Goal: Information Seeking & Learning: Understand process/instructions

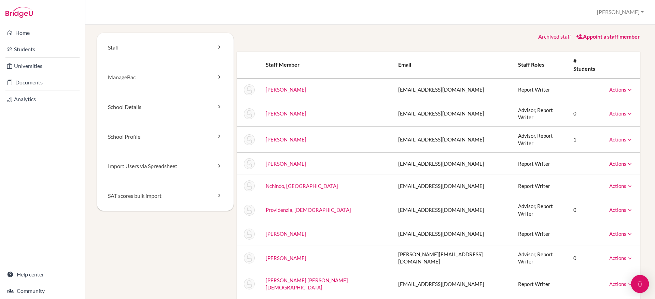
click at [639, 284] on img "Open Intercom Messenger" at bounding box center [640, 283] width 9 height 9
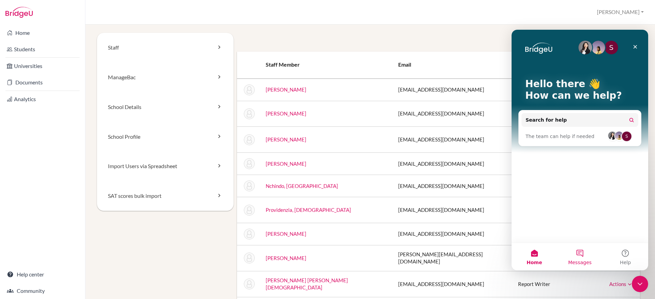
click at [578, 255] on button "Messages" at bounding box center [579, 256] width 45 height 27
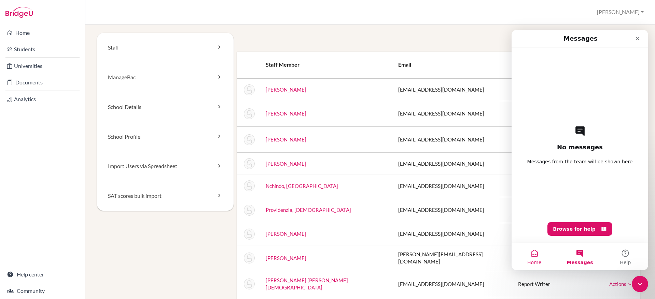
click at [533, 257] on button "Home" at bounding box center [534, 256] width 45 height 27
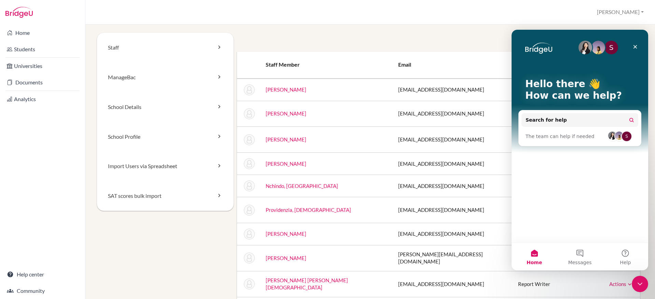
click at [629, 134] on div "S" at bounding box center [626, 136] width 11 height 11
click at [627, 137] on div "S" at bounding box center [626, 136] width 11 height 11
click at [615, 136] on img "Intercom messenger" at bounding box center [619, 136] width 8 height 8
click at [612, 135] on img "Intercom messenger" at bounding box center [612, 136] width 8 height 8
click at [624, 136] on div "S" at bounding box center [626, 136] width 11 height 11
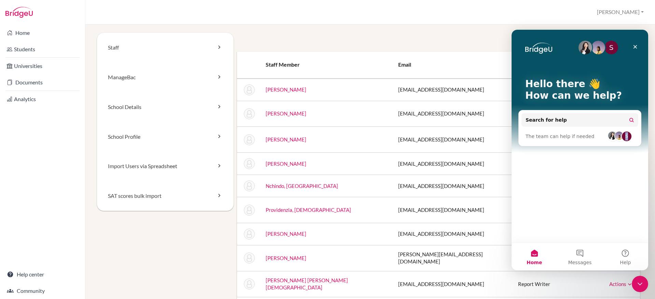
click at [624, 136] on div "S" at bounding box center [626, 136] width 11 height 11
click at [620, 136] on img "Intercom messenger" at bounding box center [619, 136] width 8 height 8
click at [636, 47] on icon "Close" at bounding box center [636, 47] width 4 height 4
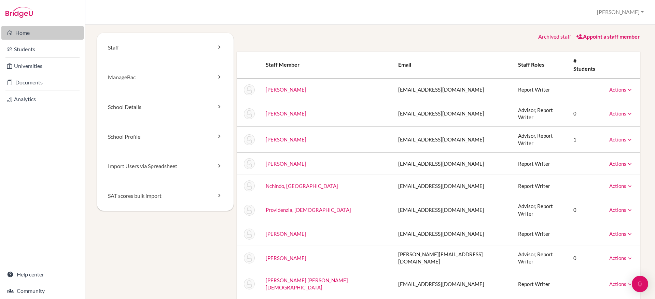
click at [27, 32] on link "Home" at bounding box center [42, 33] width 82 height 14
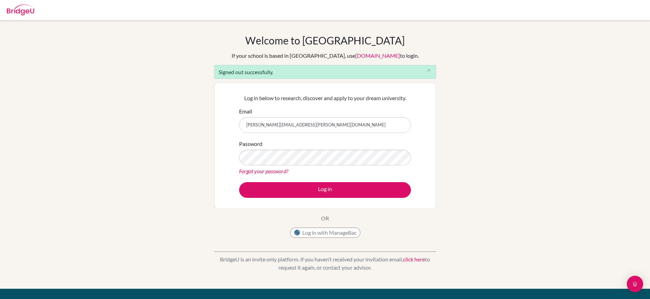
click at [328, 127] on input "stephanie.wilkin@bridge-u.com" at bounding box center [325, 125] width 172 height 16
type input "stephanie.wilkin+Jess@bridge-u.com"
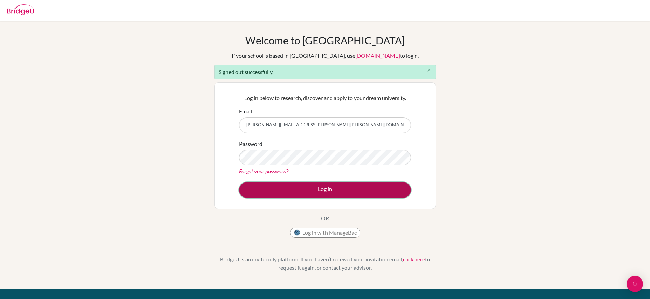
click at [376, 189] on button "Log in" at bounding box center [325, 190] width 172 height 16
type input "stephanie.wilkin+Jess@bridge-u.com"
click at [347, 188] on button "Log in" at bounding box center [325, 190] width 172 height 16
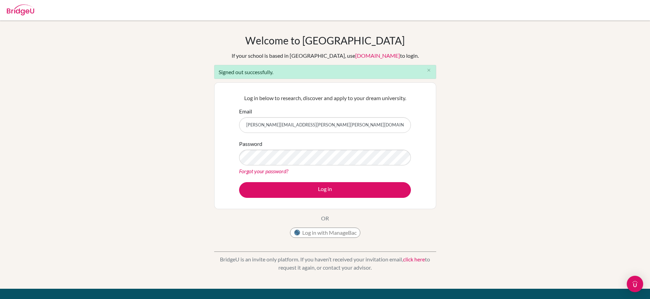
type input "stephanie.wilkin@bridge-u.com"
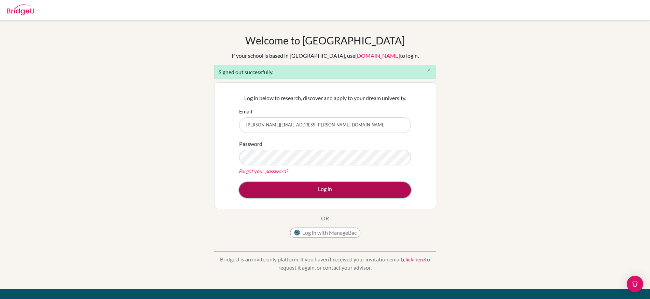
click at [347, 188] on button "Log in" at bounding box center [325, 190] width 172 height 16
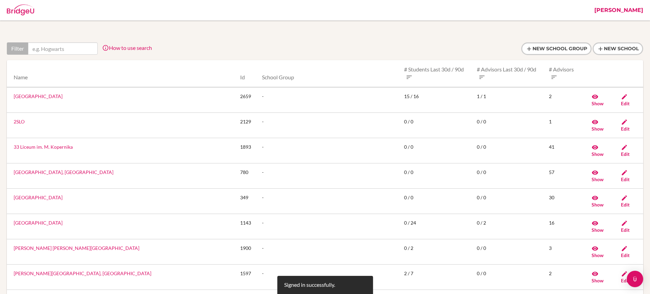
click at [640, 10] on link "[PERSON_NAME]" at bounding box center [619, 10] width 56 height 20
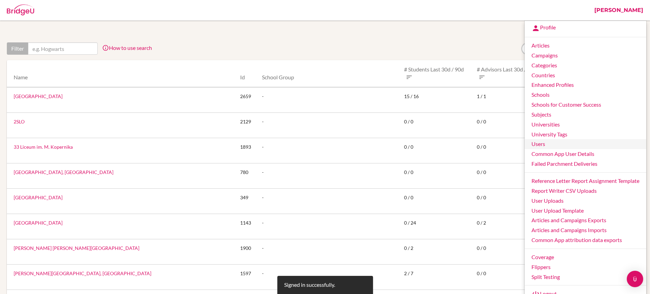
click at [549, 146] on link "Users" at bounding box center [586, 144] width 122 height 10
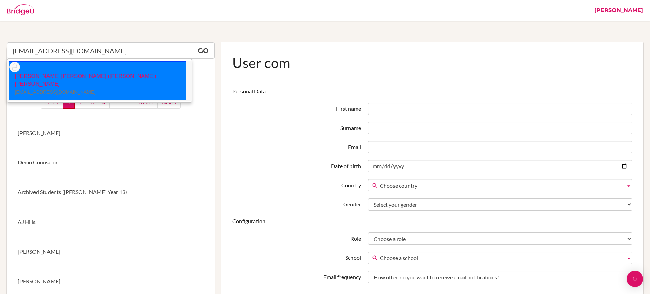
click at [86, 72] on p "[PERSON_NAME] [PERSON_NAME] ([PERSON_NAME]) Nguyen [EMAIL_ADDRESS][DOMAIN_NAME]" at bounding box center [97, 84] width 177 height 24
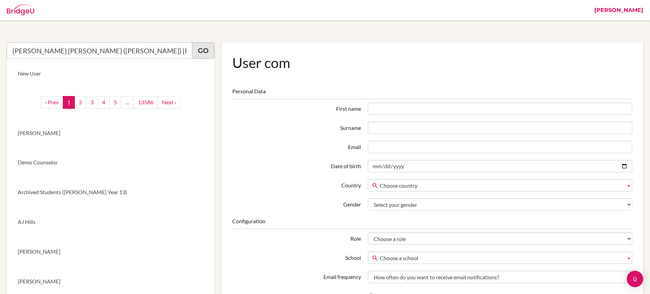
type input "[PERSON_NAME] [PERSON_NAME] ([PERSON_NAME]) [PERSON_NAME]"
click at [201, 51] on link "Go" at bounding box center [203, 50] width 23 height 16
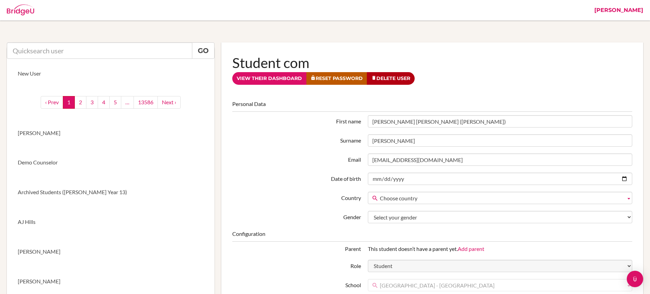
click at [278, 84] on link "View their dashboard" at bounding box center [269, 78] width 74 height 13
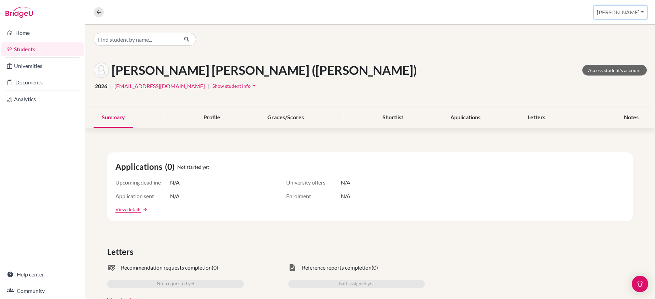
click at [626, 13] on button "[PERSON_NAME]" at bounding box center [620, 12] width 53 height 13
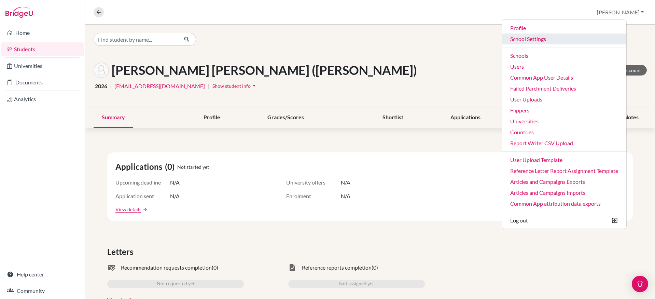
click at [558, 39] on link "School Settings" at bounding box center [564, 38] width 124 height 11
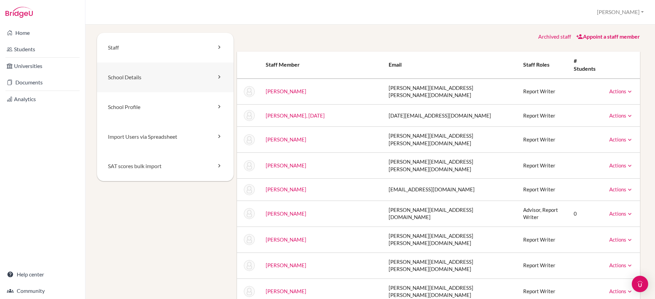
click at [218, 79] on icon at bounding box center [219, 76] width 7 height 7
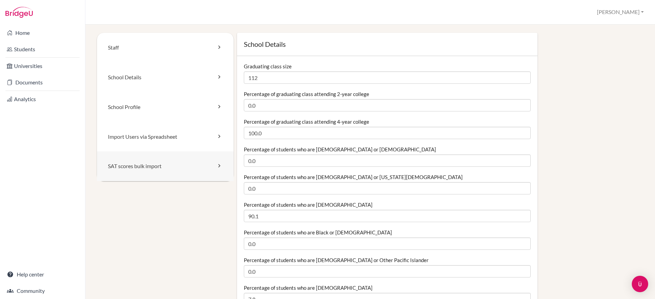
click at [216, 163] on icon at bounding box center [219, 165] width 7 height 7
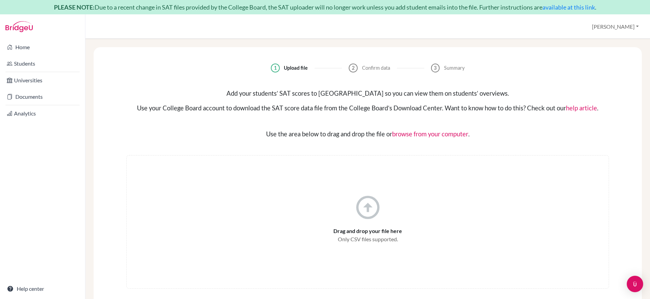
click at [585, 109] on link "help article" at bounding box center [581, 108] width 31 height 8
click at [569, 6] on link "available at this link" at bounding box center [569, 7] width 53 height 8
click at [578, 8] on link "available at this link" at bounding box center [569, 7] width 53 height 8
click at [621, 27] on button "[PERSON_NAME]" at bounding box center [615, 26] width 53 height 13
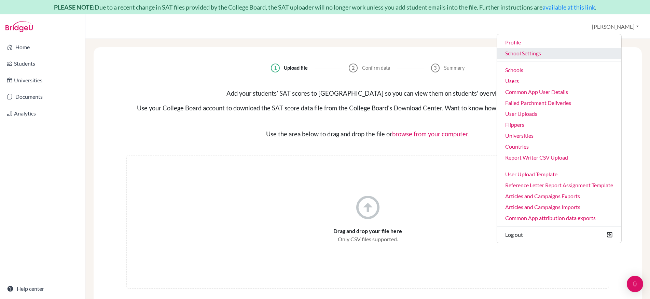
click at [550, 53] on link "School Settings" at bounding box center [559, 53] width 124 height 11
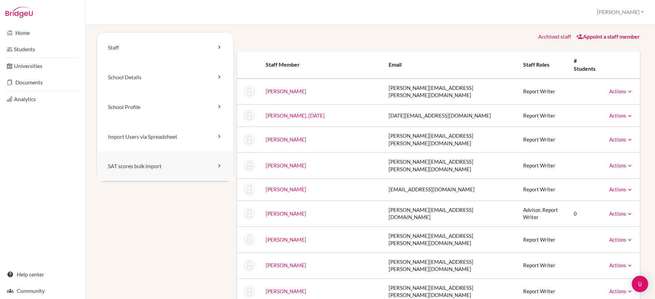
click at [193, 166] on link "SAT scores bulk import" at bounding box center [165, 166] width 137 height 30
click at [217, 165] on icon at bounding box center [219, 165] width 7 height 7
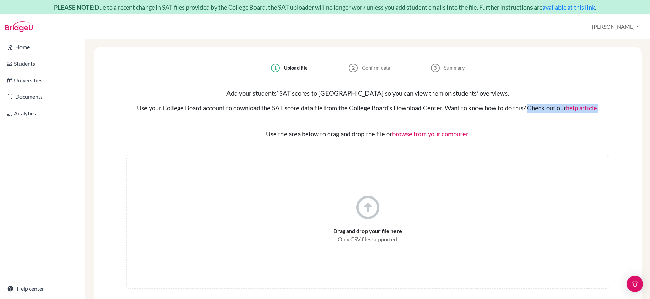
drag, startPoint x: 527, startPoint y: 108, endPoint x: 602, endPoint y: 108, distance: 75.2
click at [602, 108] on div "Use your College Board account to download the SAT score data file from the Col…" at bounding box center [367, 109] width 483 height 10
click at [595, 125] on div "Add your students’ SAT scores to BridgeU so you can view them on students’ over…" at bounding box center [368, 114] width 516 height 50
click at [587, 107] on link "help article" at bounding box center [581, 108] width 31 height 8
click at [35, 115] on link "Analytics" at bounding box center [42, 114] width 82 height 14
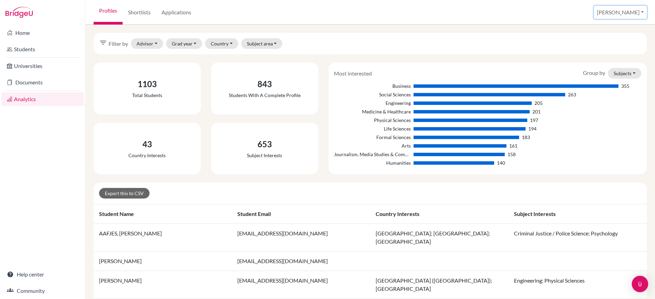
click at [634, 14] on button "[PERSON_NAME]" at bounding box center [620, 12] width 53 height 13
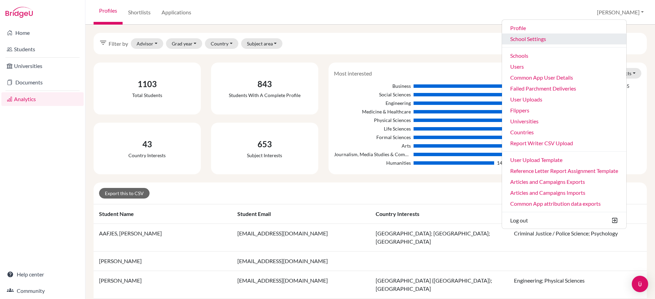
click at [561, 40] on link "School Settings" at bounding box center [564, 38] width 124 height 11
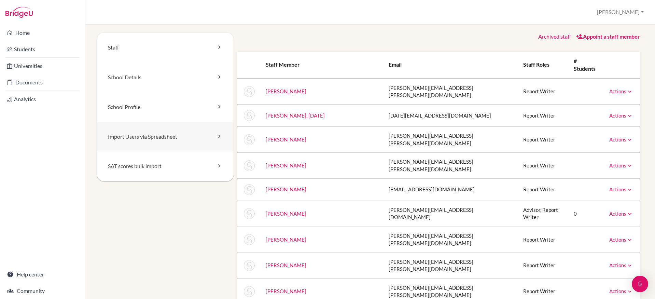
click at [214, 138] on link "Import Users via Spreadsheet" at bounding box center [165, 137] width 137 height 30
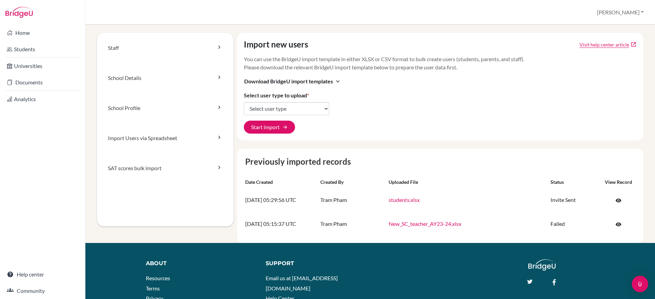
click at [610, 45] on link "Visit help center article" at bounding box center [605, 44] width 50 height 7
click at [217, 104] on icon at bounding box center [219, 107] width 7 height 7
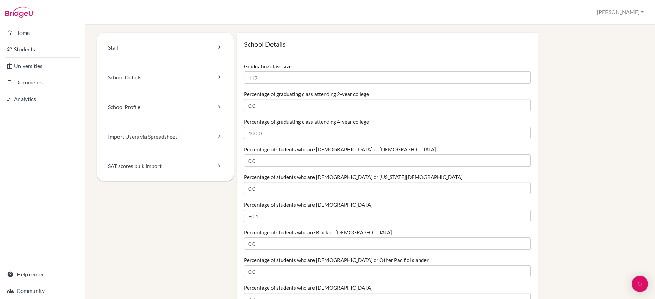
click at [218, 44] on icon at bounding box center [219, 47] width 7 height 7
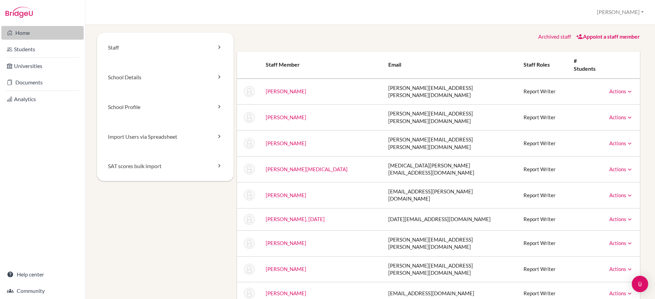
click at [32, 36] on link "Home" at bounding box center [42, 33] width 82 height 14
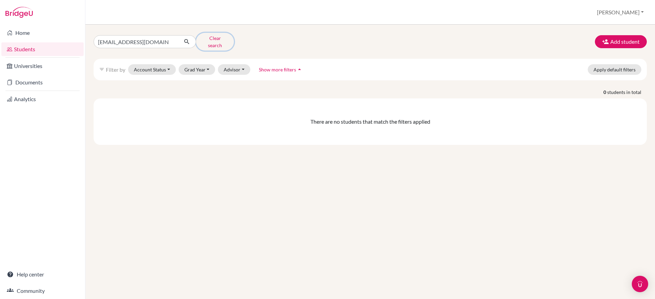
click at [202, 39] on button "Clear search" at bounding box center [215, 42] width 38 height 18
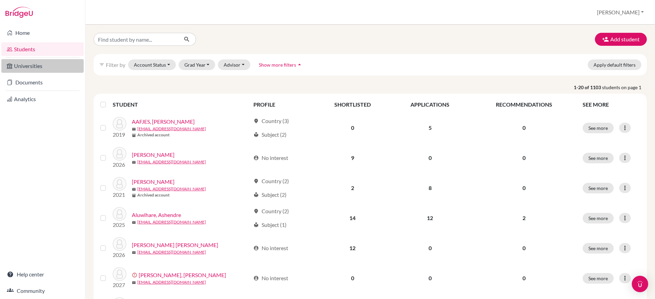
click at [38, 69] on link "Universities" at bounding box center [42, 66] width 82 height 14
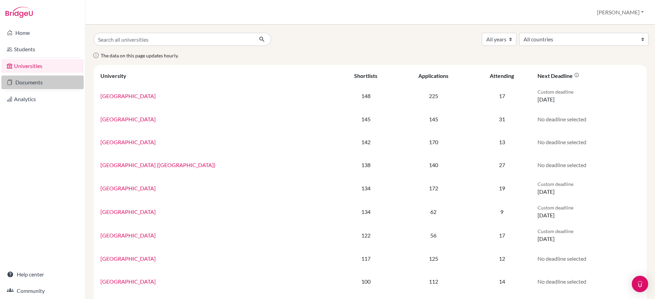
click at [52, 83] on link "Documents" at bounding box center [42, 83] width 82 height 14
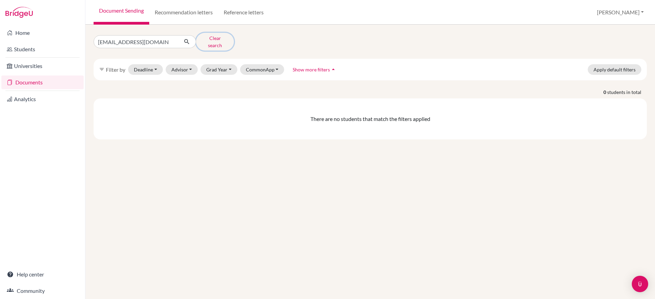
click at [212, 40] on button "Clear search" at bounding box center [215, 42] width 38 height 18
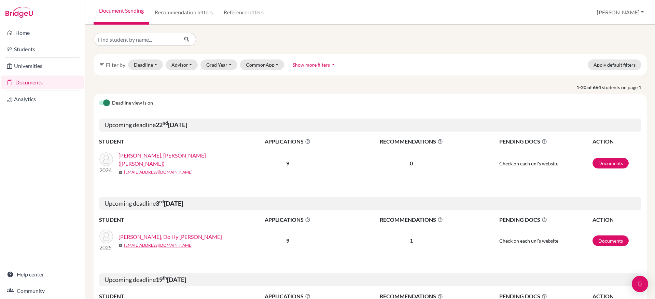
click at [142, 160] on link "[PERSON_NAME], [PERSON_NAME] ([PERSON_NAME])" at bounding box center [180, 159] width 122 height 16
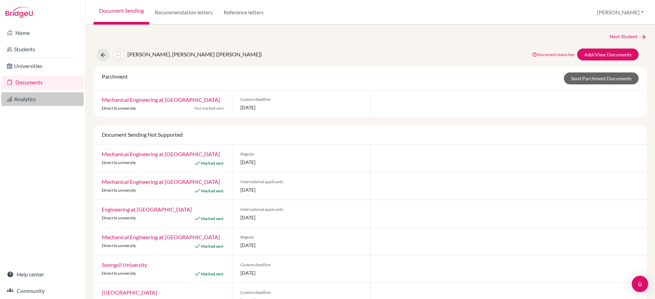
click at [33, 100] on link "Analytics" at bounding box center [42, 99] width 82 height 14
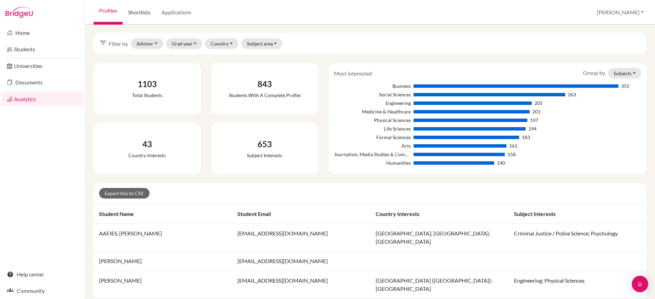
click at [139, 12] on link "Shortlists" at bounding box center [139, 12] width 33 height 25
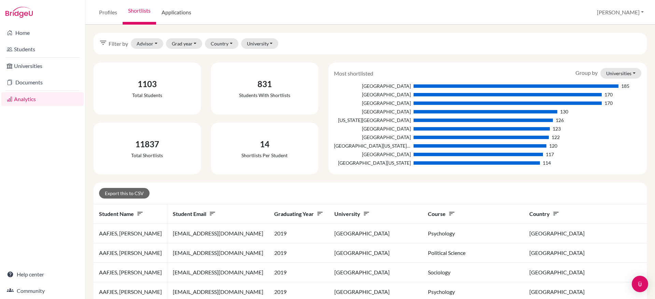
click at [176, 12] on link "Applications" at bounding box center [176, 12] width 41 height 25
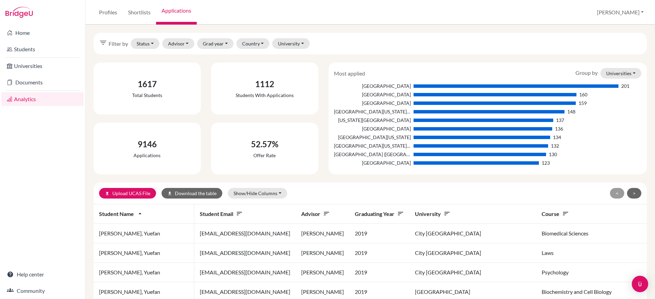
click at [26, 13] on img at bounding box center [18, 12] width 27 height 11
click at [15, 14] on img at bounding box center [18, 12] width 27 height 11
click at [20, 14] on img at bounding box center [18, 12] width 27 height 11
click at [23, 34] on link "Home" at bounding box center [42, 33] width 82 height 14
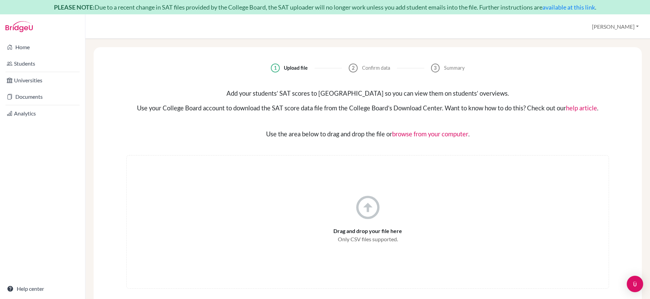
scroll to position [1, 0]
click at [571, 8] on link "available at this link" at bounding box center [569, 7] width 53 height 8
